Goal: Task Accomplishment & Management: Use online tool/utility

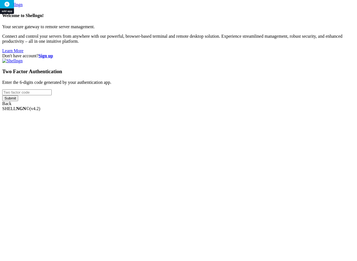
click at [52, 95] on input "number" at bounding box center [26, 92] width 49 height 6
type input "920237"
click at [2, 95] on input "Submit" at bounding box center [10, 98] width 16 height 6
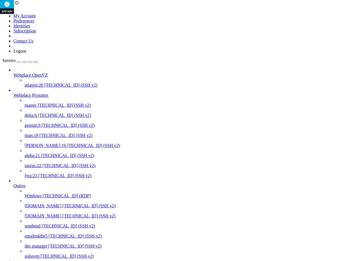
scroll to position [93, 0]
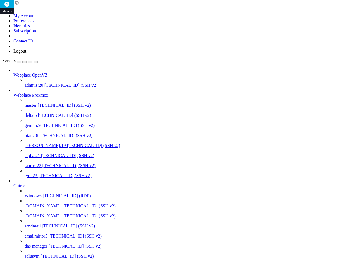
scroll to position [9, 0]
drag, startPoint x: 167, startPoint y: 1011, endPoint x: 149, endPoint y: 1011, distance: 18.1
copy x-row "corosync"
